Goal: Find specific page/section

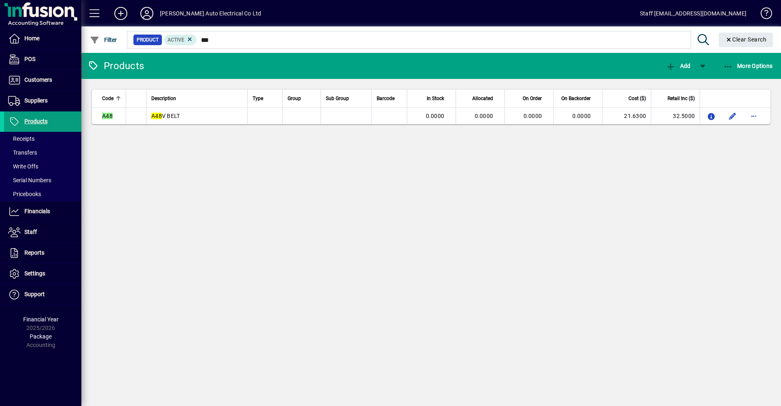
type input "***"
